Goal: Navigation & Orientation: Find specific page/section

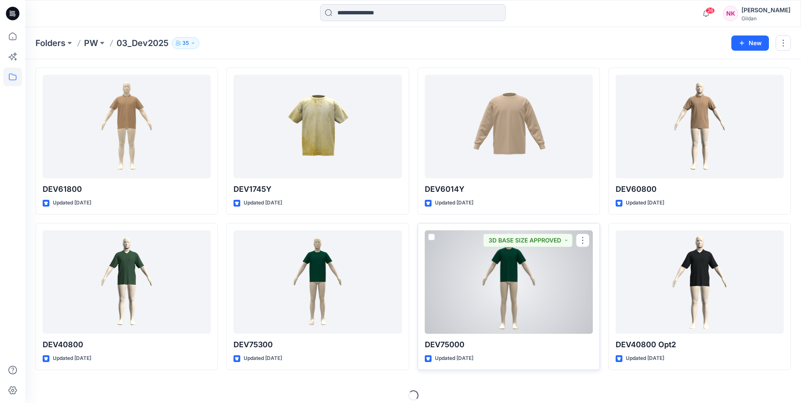
scroll to position [190, 0]
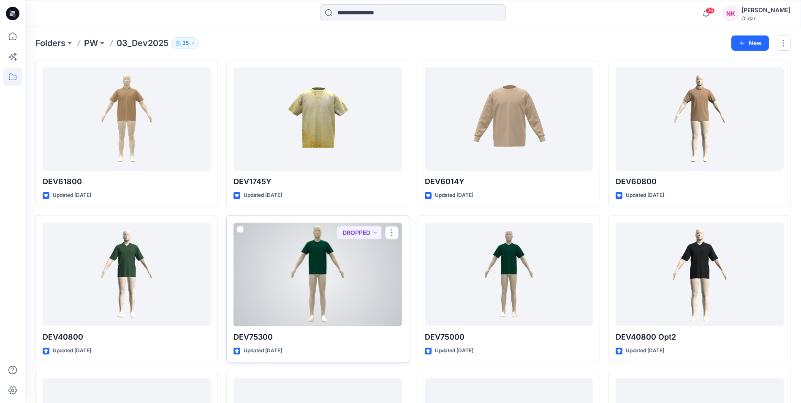
click at [319, 270] on div at bounding box center [317, 273] width 168 height 103
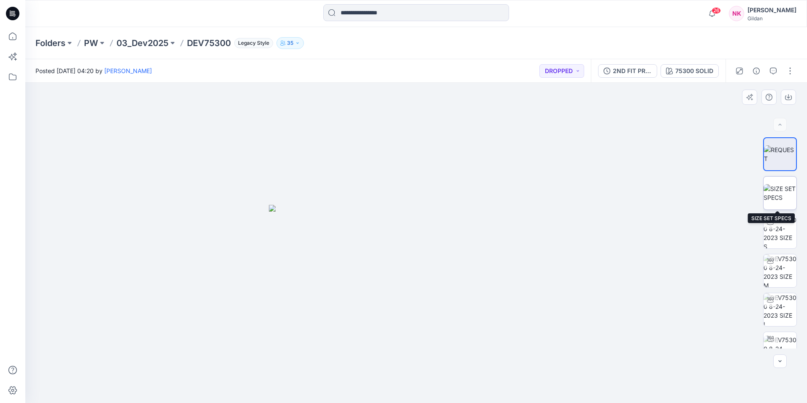
click at [777, 200] on img at bounding box center [779, 193] width 33 height 18
click at [165, 154] on div at bounding box center [416, 243] width 782 height 320
click at [97, 44] on p "PW" at bounding box center [91, 43] width 14 height 12
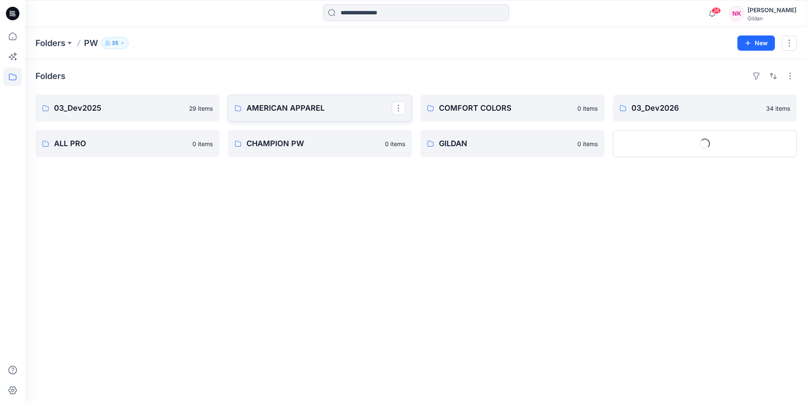
click at [286, 107] on p "AMERICAN APPAREL" at bounding box center [318, 108] width 145 height 12
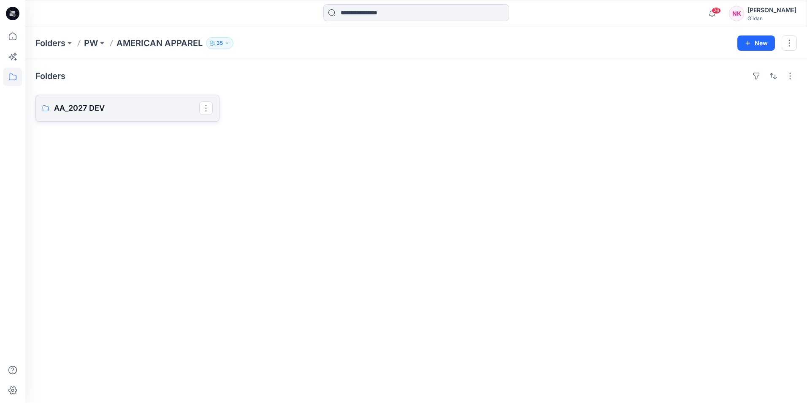
click at [106, 107] on p "AA_2027 DEV" at bounding box center [126, 108] width 145 height 12
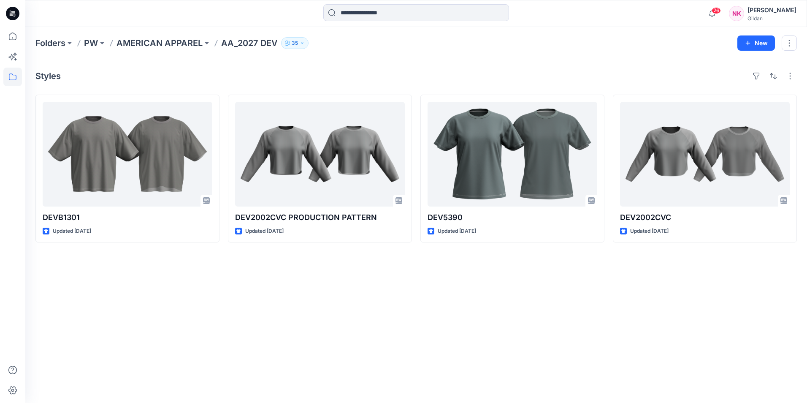
click at [174, 35] on div "Folders PW AMERICAN APPAREL AA_2027 DEV 35 New" at bounding box center [416, 43] width 782 height 32
click at [174, 40] on p "AMERICAN APPAREL" at bounding box center [159, 43] width 86 height 12
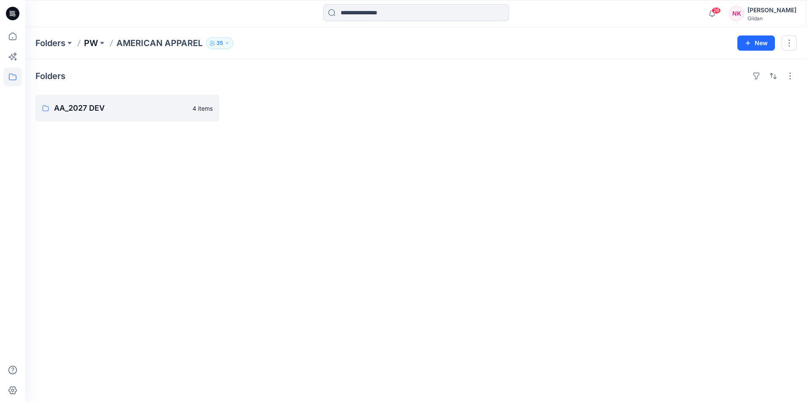
click at [92, 40] on p "PW" at bounding box center [91, 43] width 14 height 12
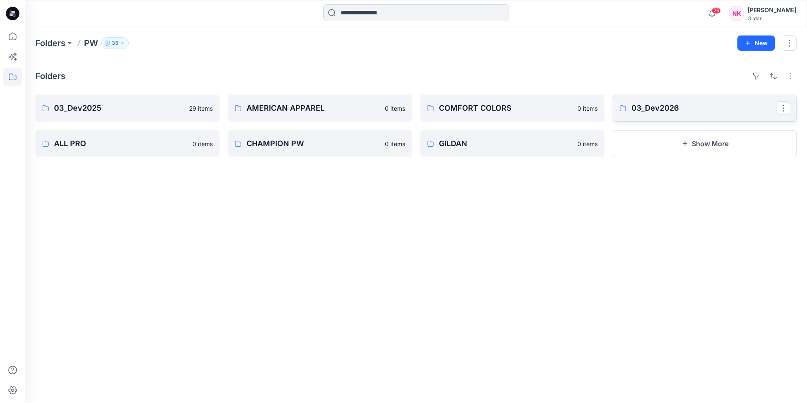
click at [682, 104] on p "03_Dev2026" at bounding box center [703, 108] width 145 height 12
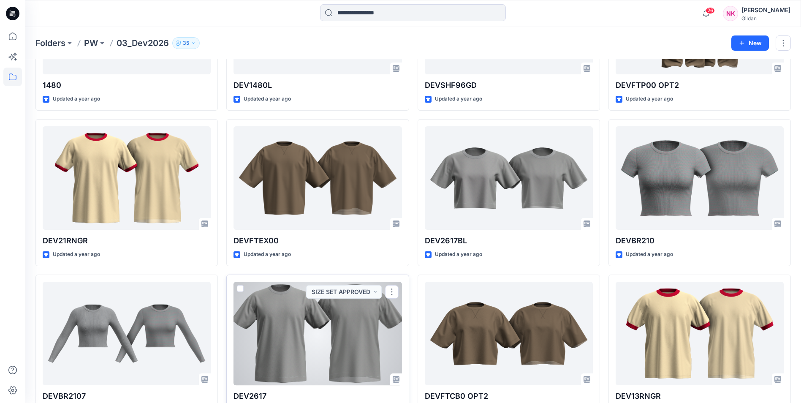
scroll to position [950, 0]
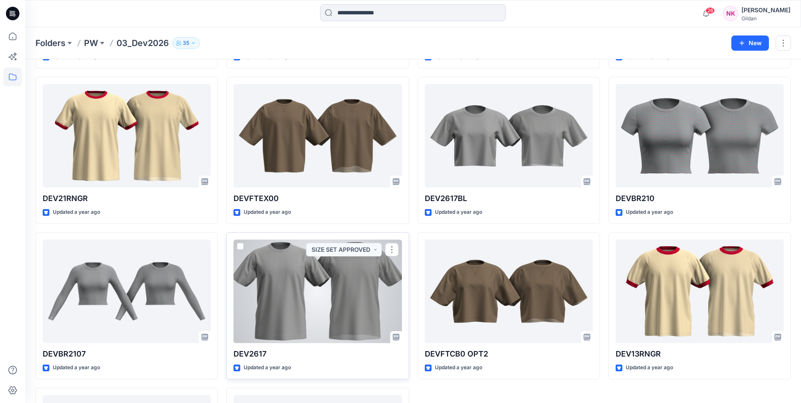
click at [363, 276] on div at bounding box center [317, 290] width 168 height 103
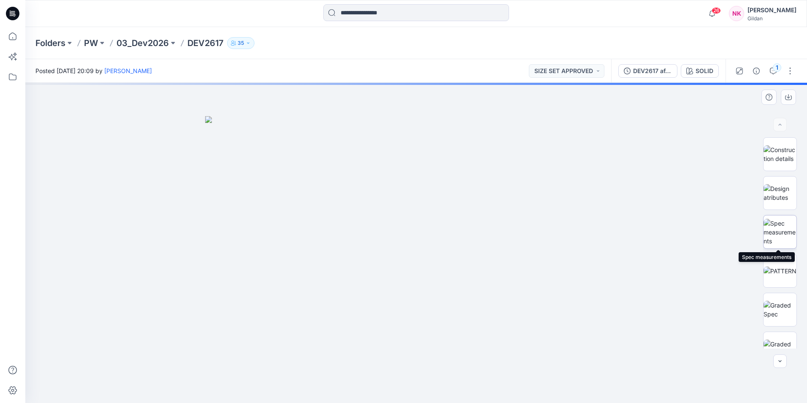
click at [788, 228] on img at bounding box center [779, 232] width 33 height 27
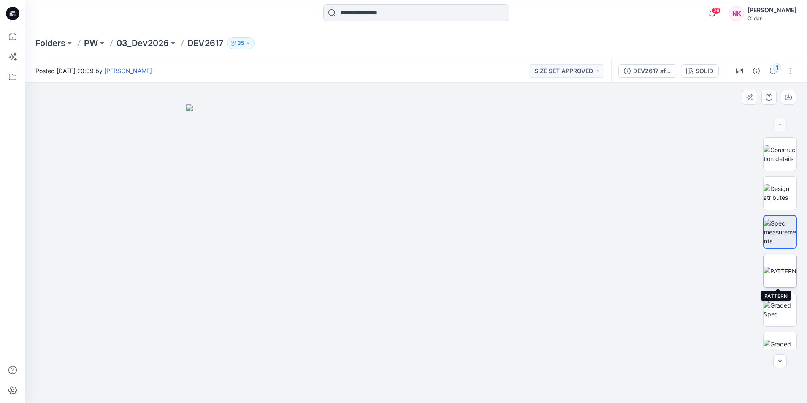
click at [775, 275] on img at bounding box center [779, 270] width 33 height 9
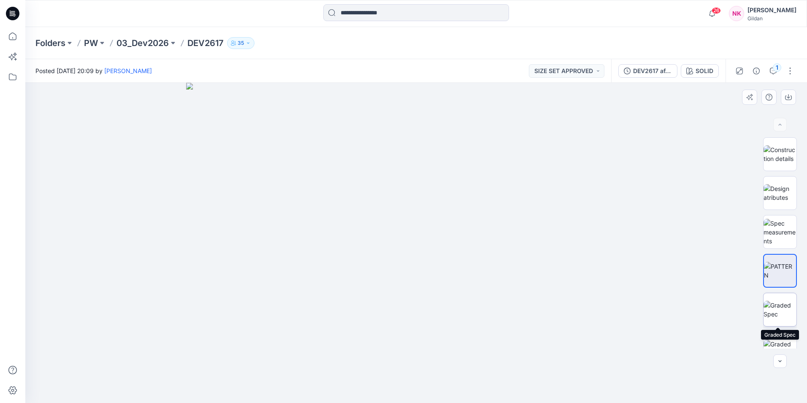
scroll to position [211, 0]
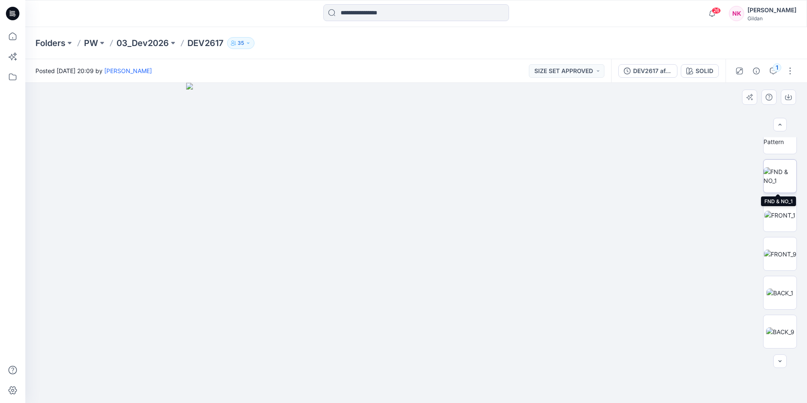
click at [783, 168] on img at bounding box center [779, 176] width 33 height 18
click at [784, 146] on img at bounding box center [779, 142] width 21 height 9
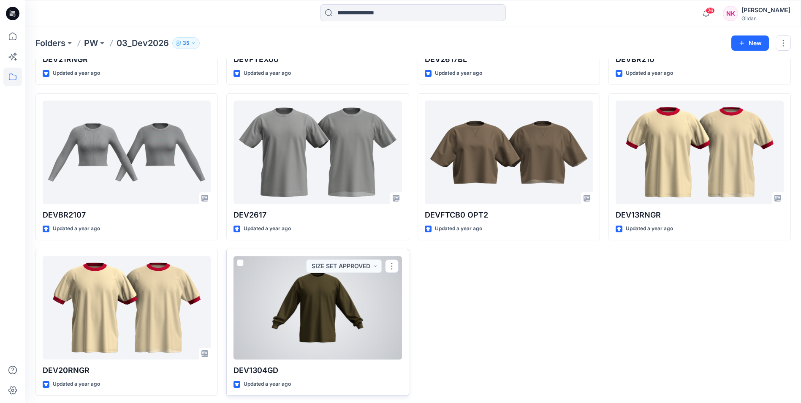
scroll to position [1091, 0]
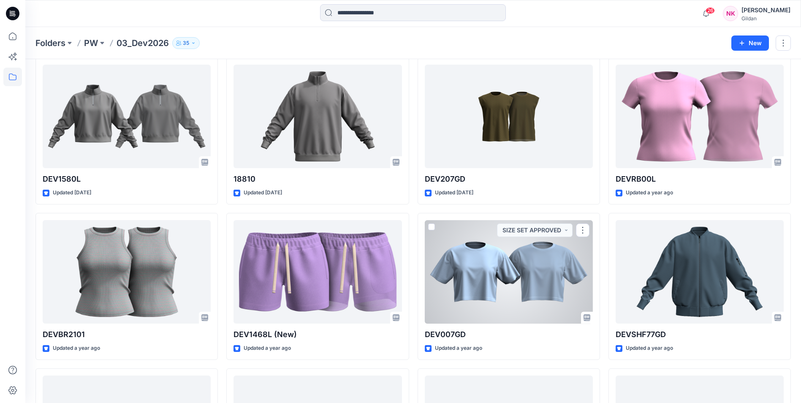
scroll to position [0, 0]
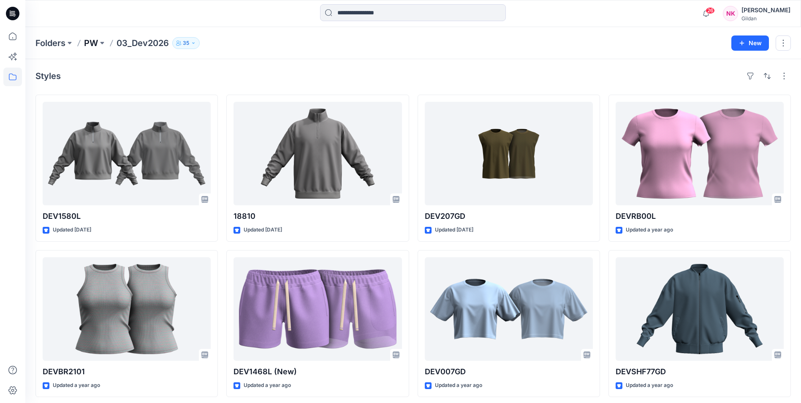
click at [97, 43] on p "PW" at bounding box center [91, 43] width 14 height 12
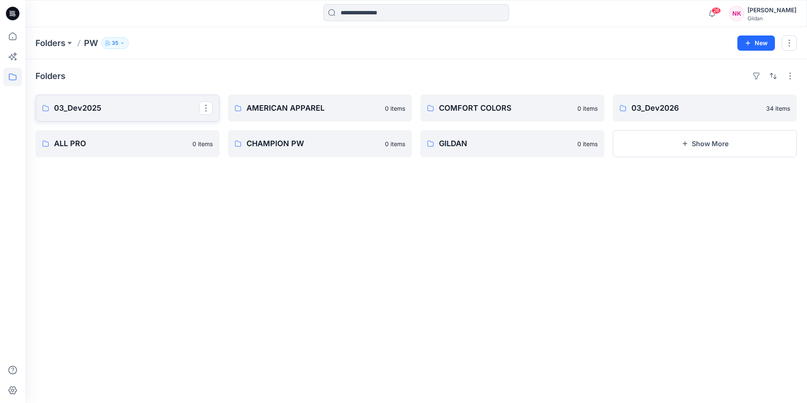
click at [72, 106] on p "03_Dev2025" at bounding box center [126, 108] width 145 height 12
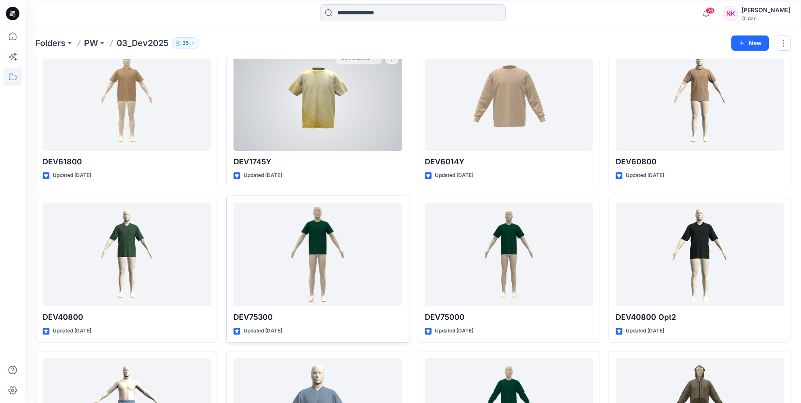
scroll to position [211, 0]
